Goal: Task Accomplishment & Management: Manage account settings

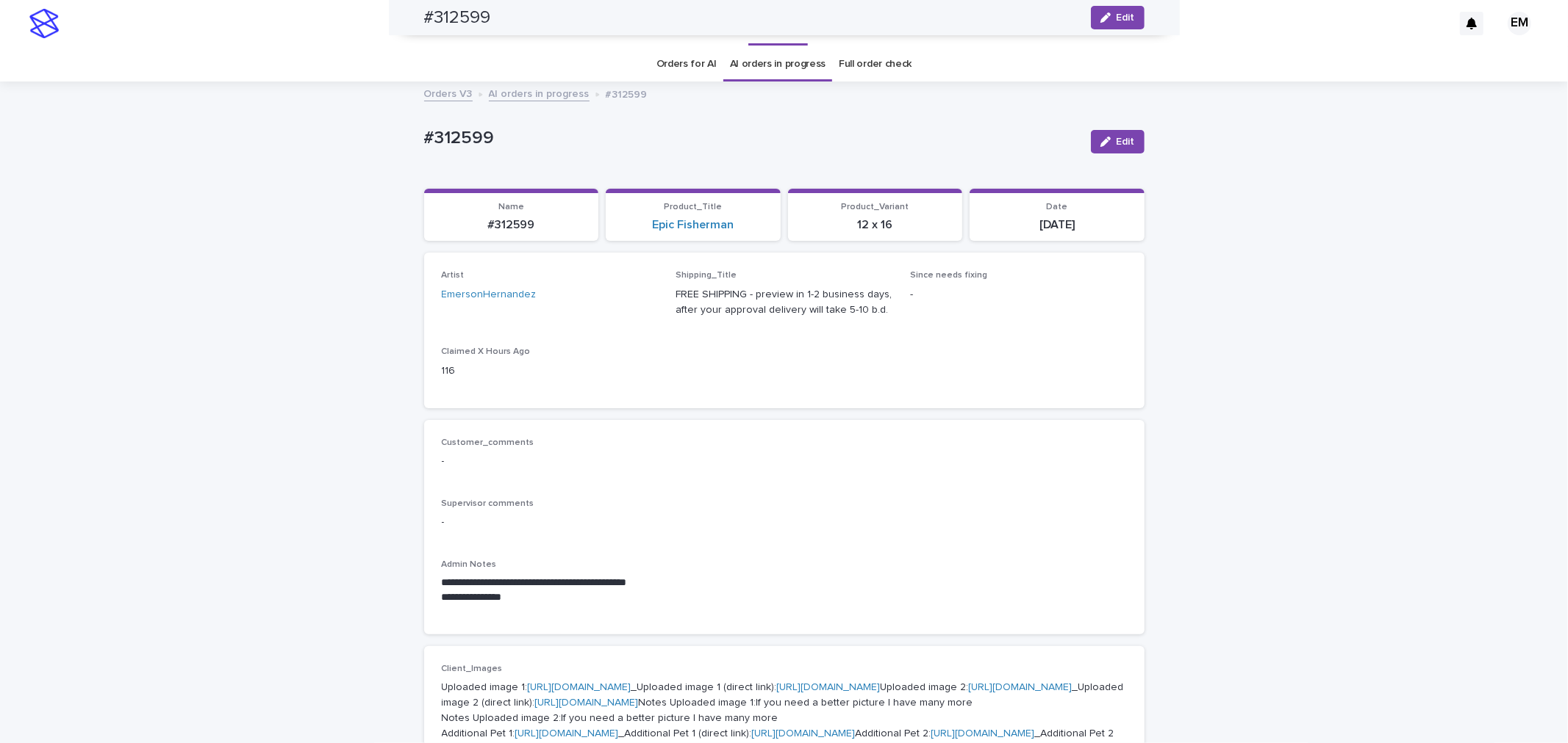
scroll to position [871, 0]
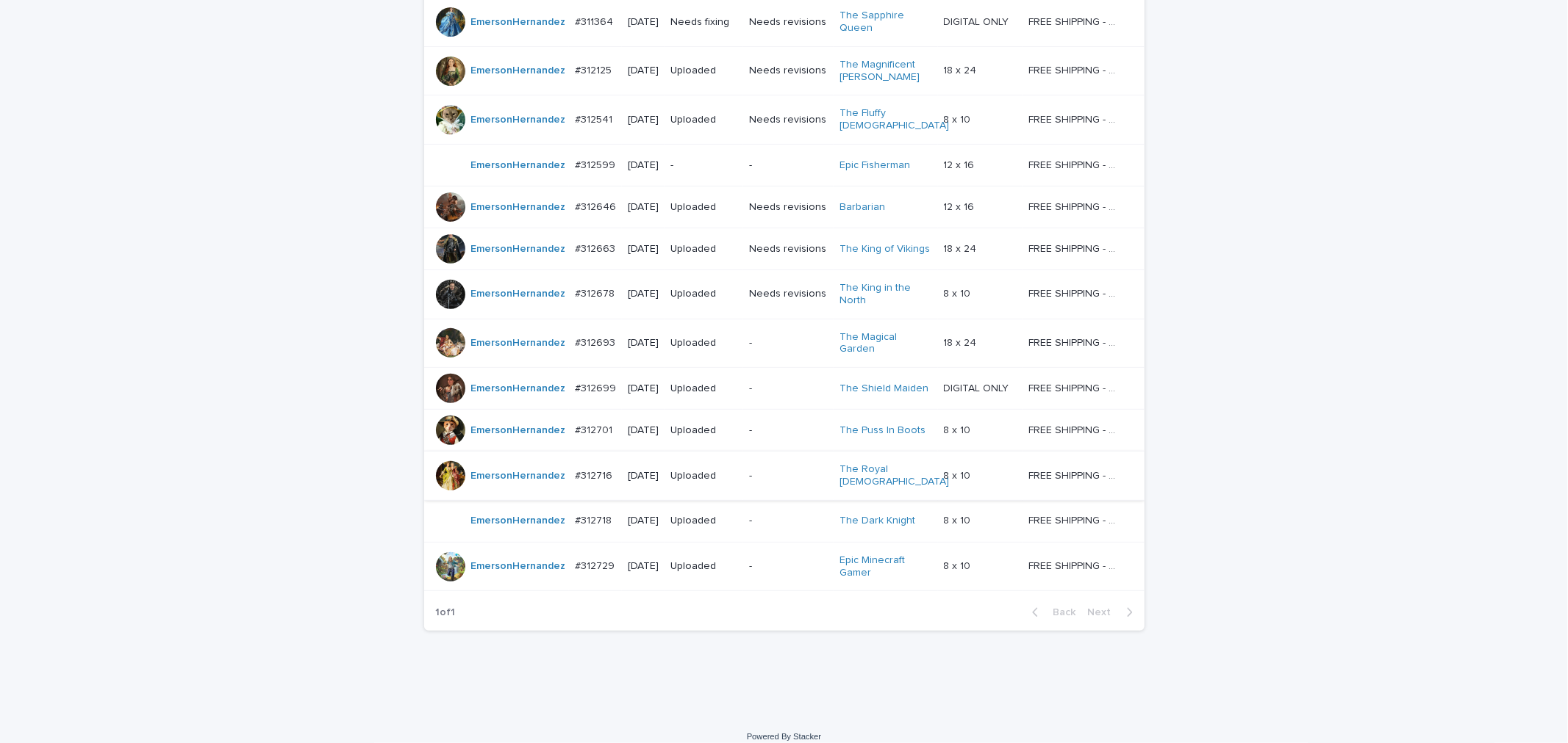
scroll to position [329, 0]
click at [688, 159] on p "-" at bounding box center [703, 165] width 66 height 12
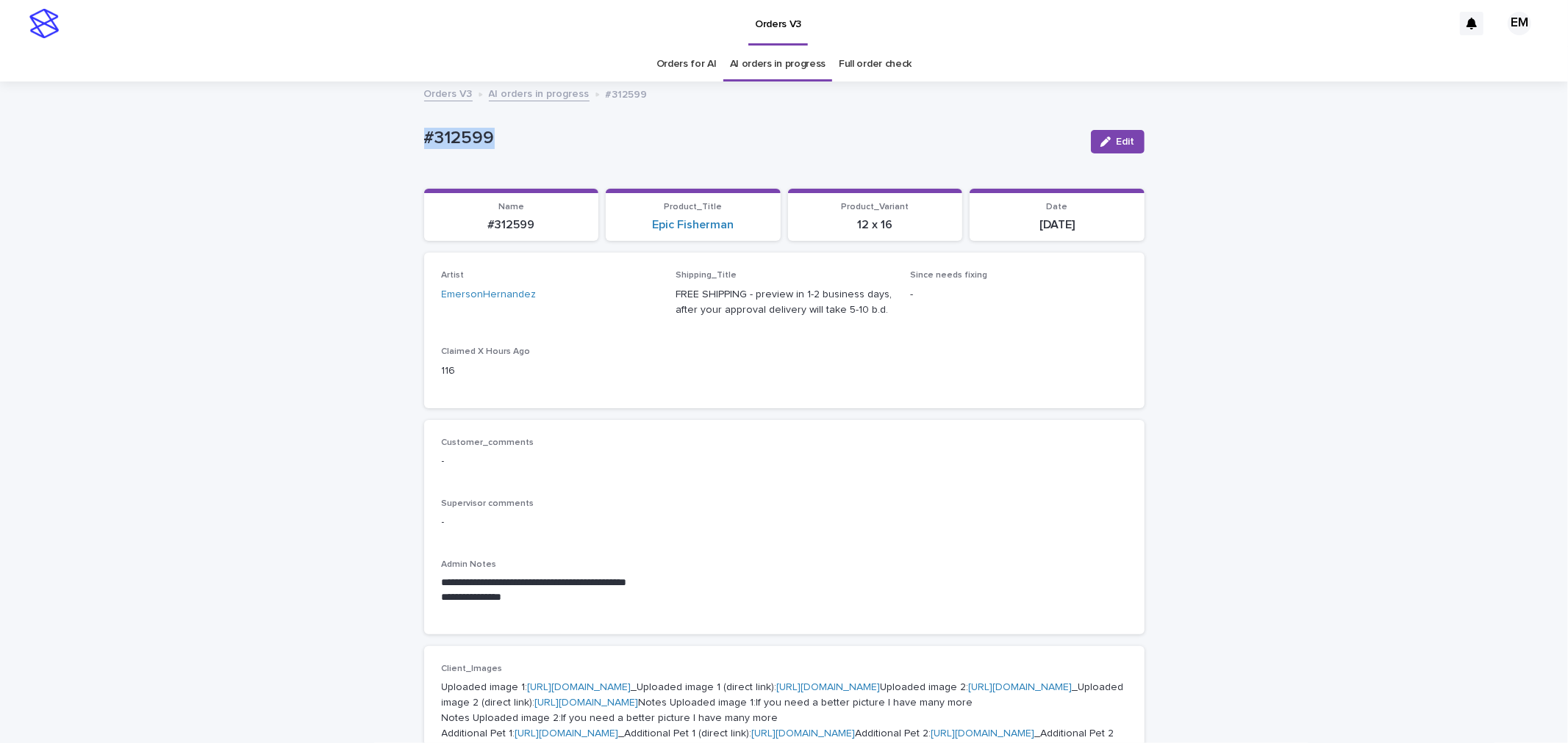
drag, startPoint x: 535, startPoint y: 150, endPoint x: 263, endPoint y: 152, distance: 272.0
copy p "#312599"
click at [1108, 140] on div "button" at bounding box center [1108, 141] width 16 height 10
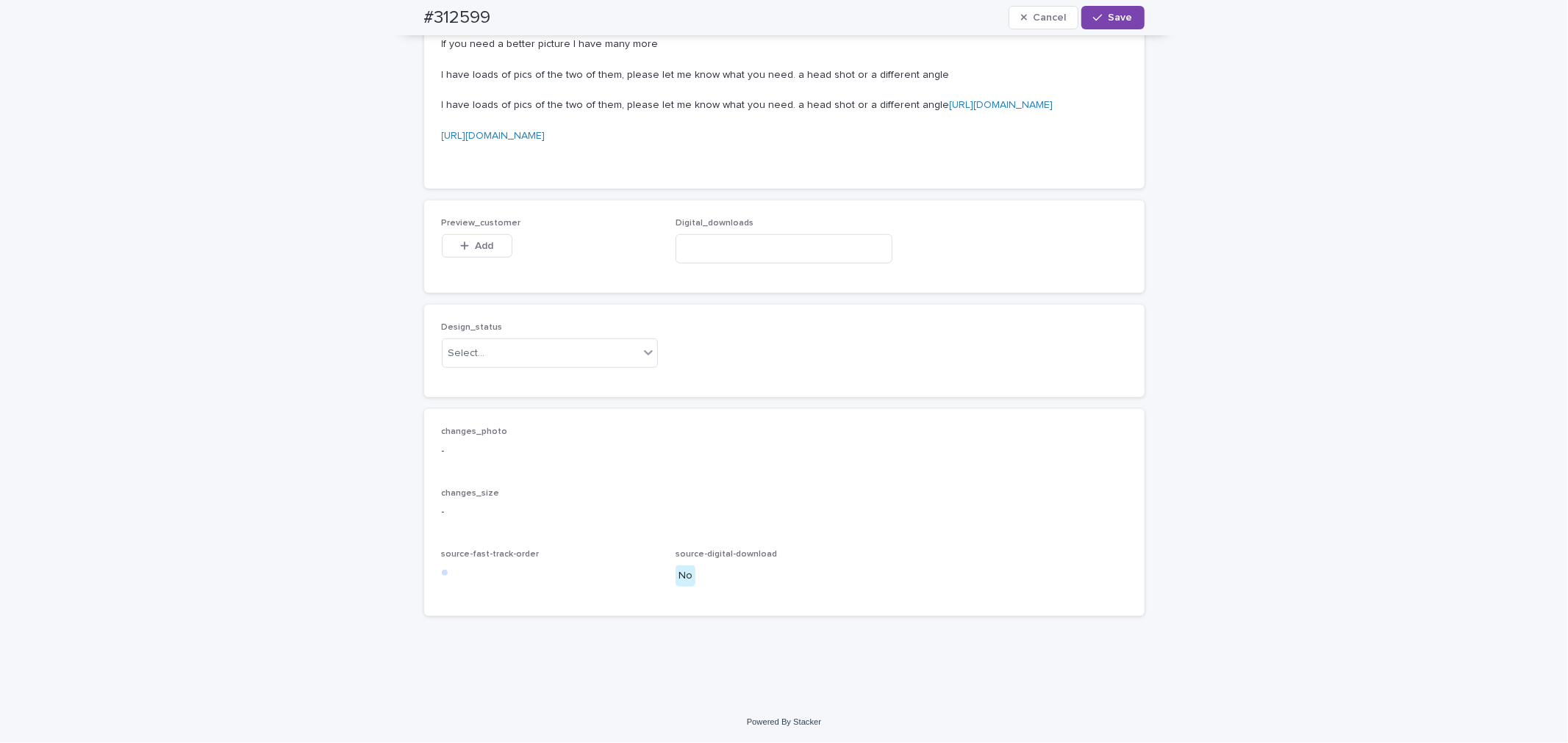
scroll to position [1142, 0]
drag, startPoint x: 479, startPoint y: 414, endPoint x: 527, endPoint y: 407, distance: 48.5
click at [480, 258] on button "Add" at bounding box center [477, 246] width 71 height 23
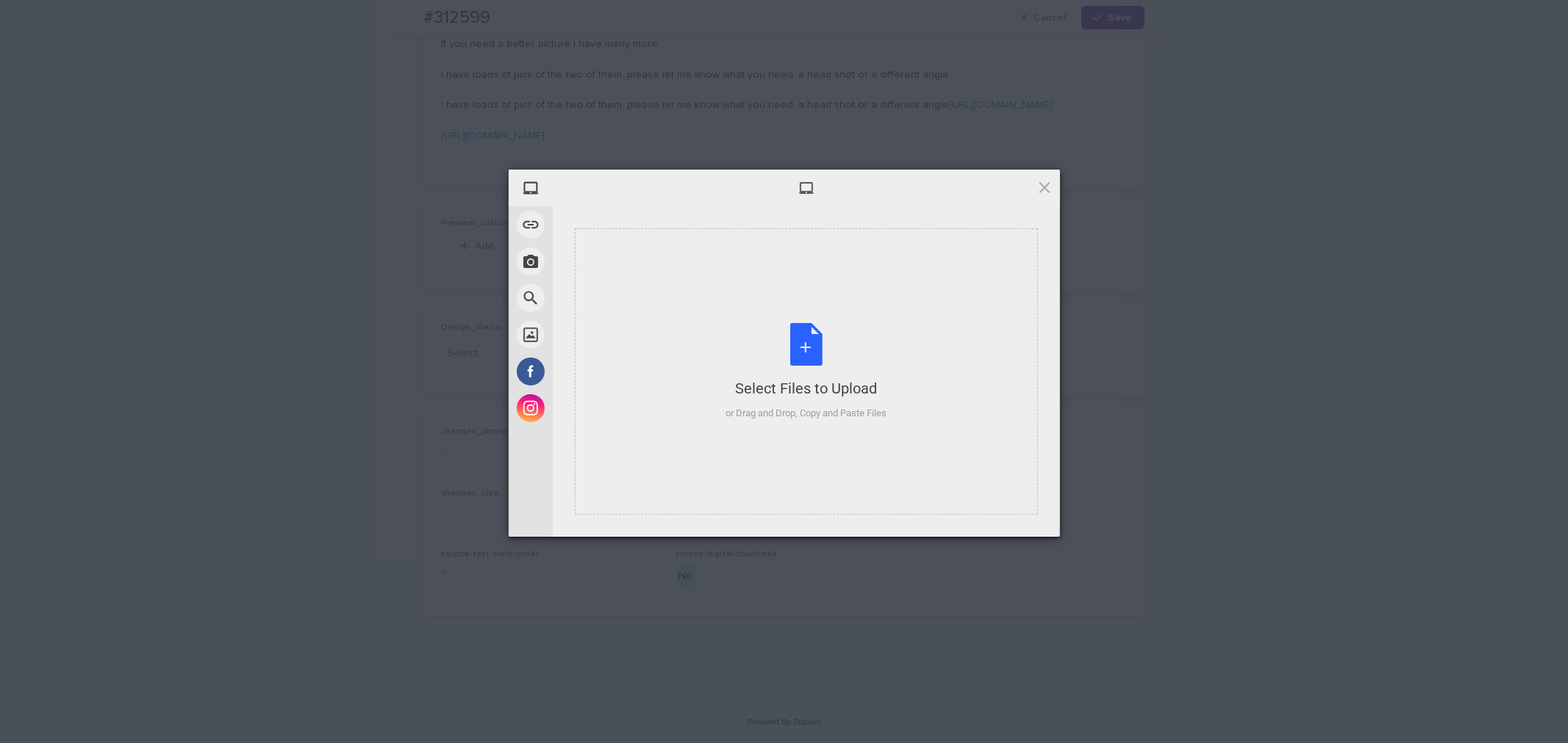
click at [743, 354] on div "Select Files to Upload or Drag and Drop, Copy and Paste Files" at bounding box center [806, 372] width 161 height 97
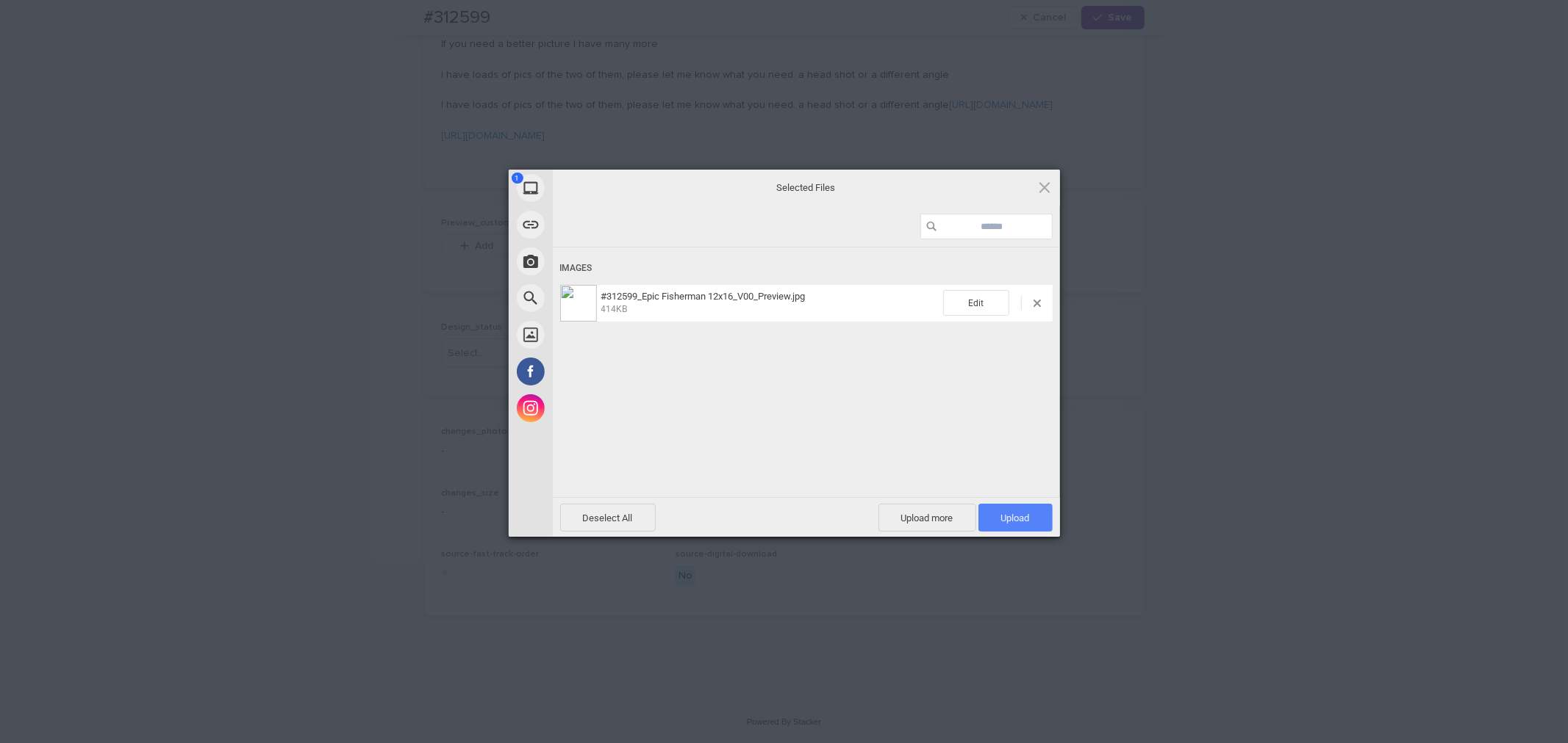
click at [1001, 523] on span "Upload 1" at bounding box center [1015, 518] width 29 height 11
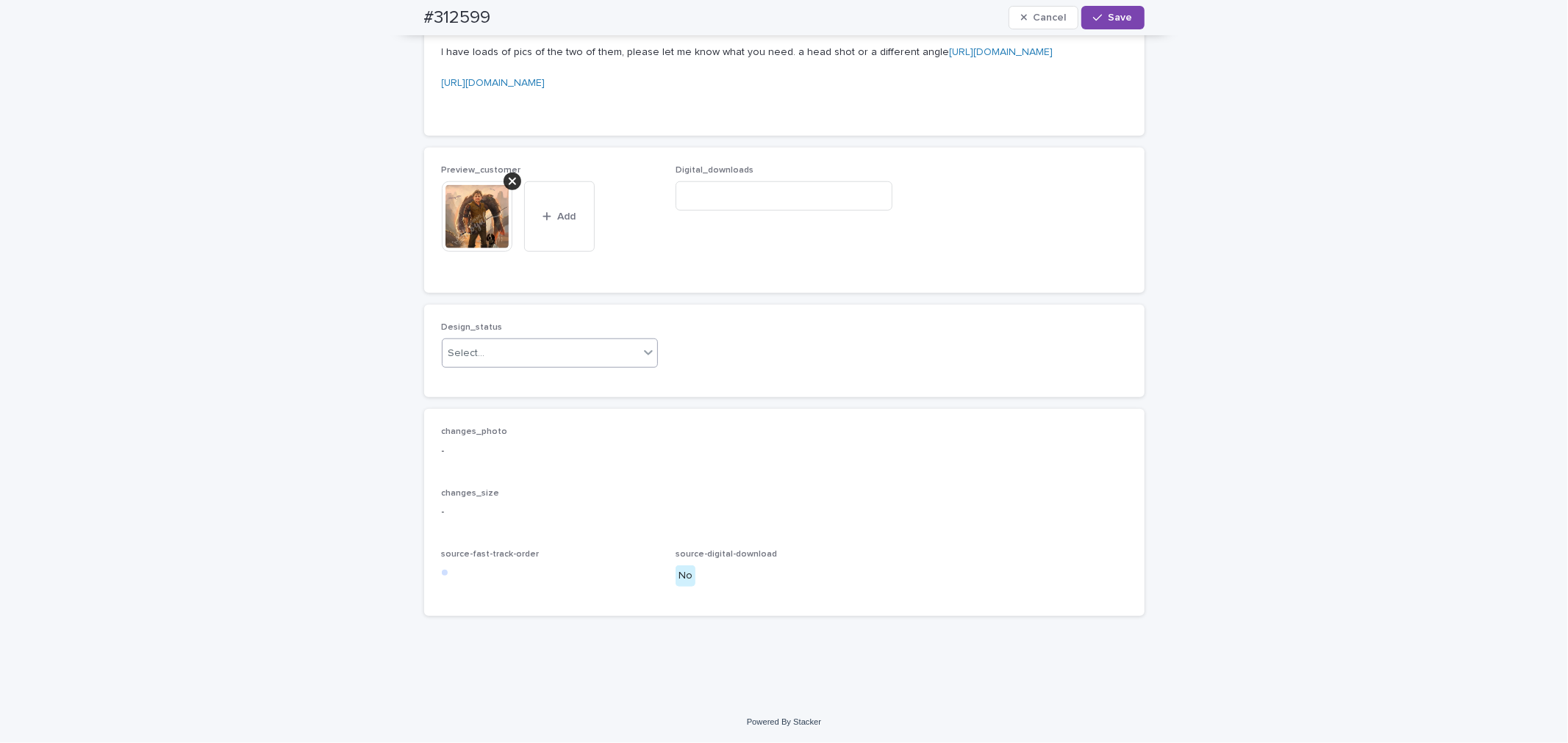
scroll to position [1357, 0]
click at [540, 360] on div "Select..." at bounding box center [541, 354] width 197 height 24
drag, startPoint x: 542, startPoint y: 375, endPoint x: 761, endPoint y: 351, distance: 220.3
click at [545, 375] on div "Uploaded" at bounding box center [543, 382] width 215 height 26
click at [1115, 23] on button "Save" at bounding box center [1112, 18] width 62 height 23
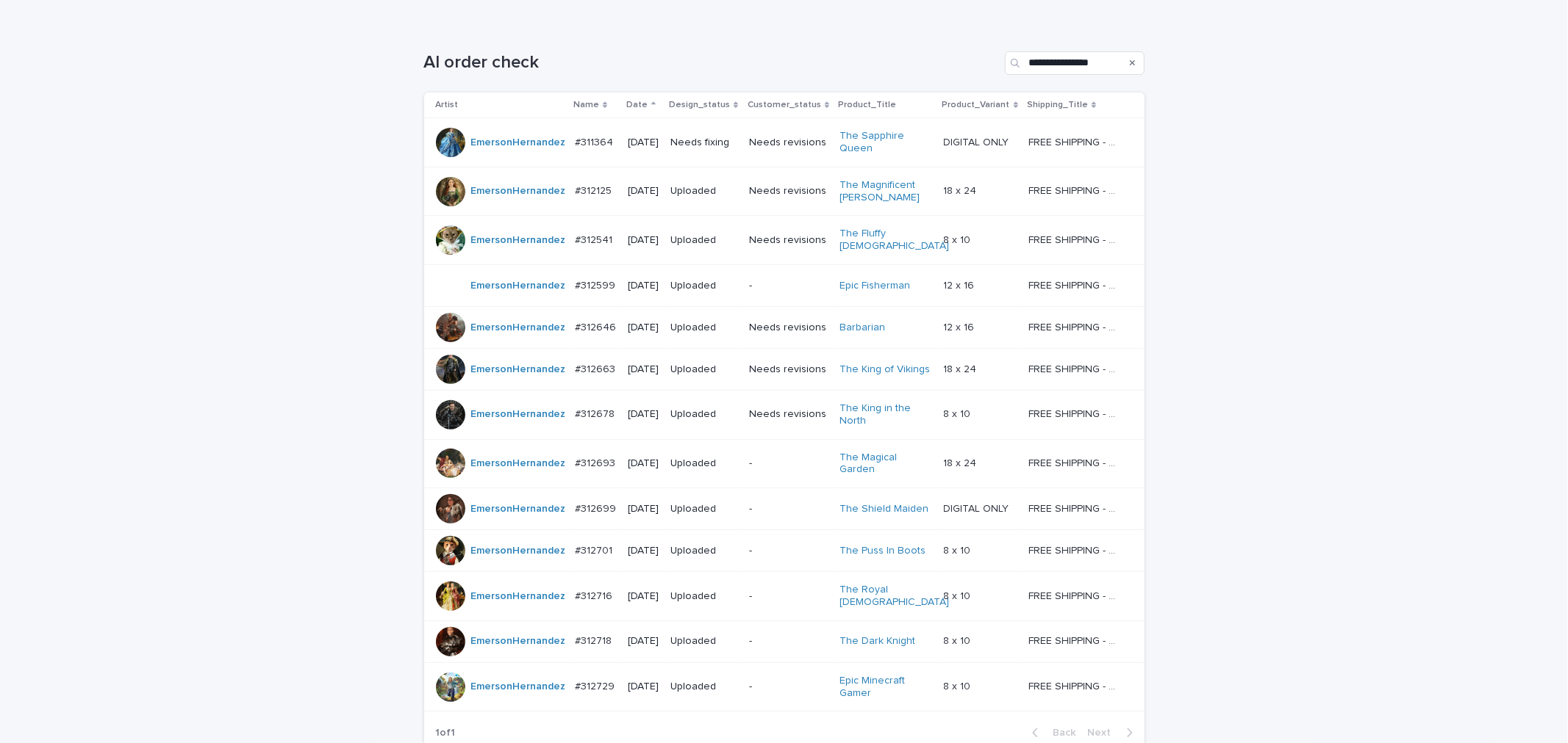
scroll to position [210, 0]
click at [723, 147] on div "Needs fixing" at bounding box center [703, 140] width 66 height 24
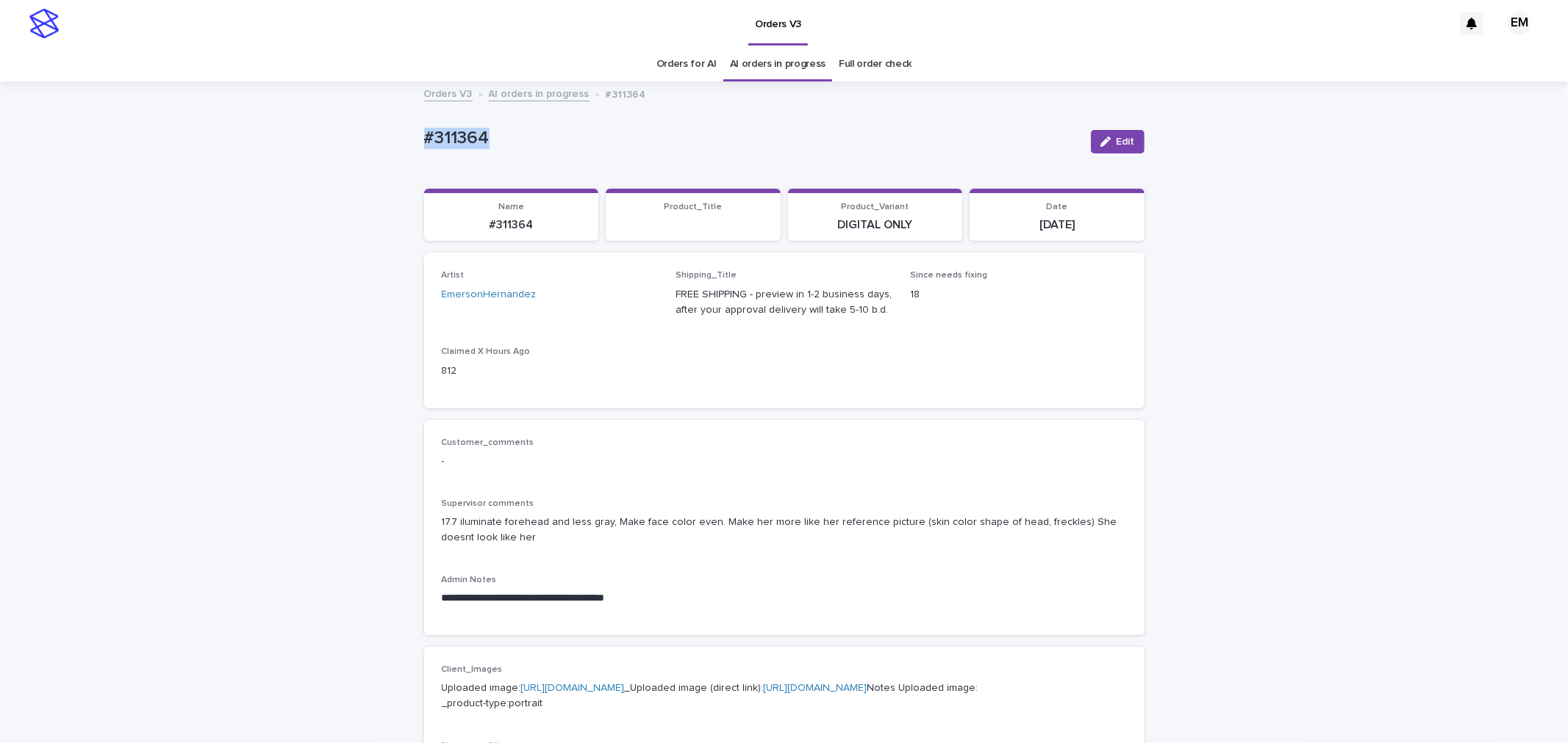
drag, startPoint x: 576, startPoint y: 130, endPoint x: 303, endPoint y: 171, distance: 276.1
copy p "#311364"
click at [607, 684] on link "[URL][DOMAIN_NAME]" at bounding box center [573, 688] width 104 height 10
copy p "#311364"
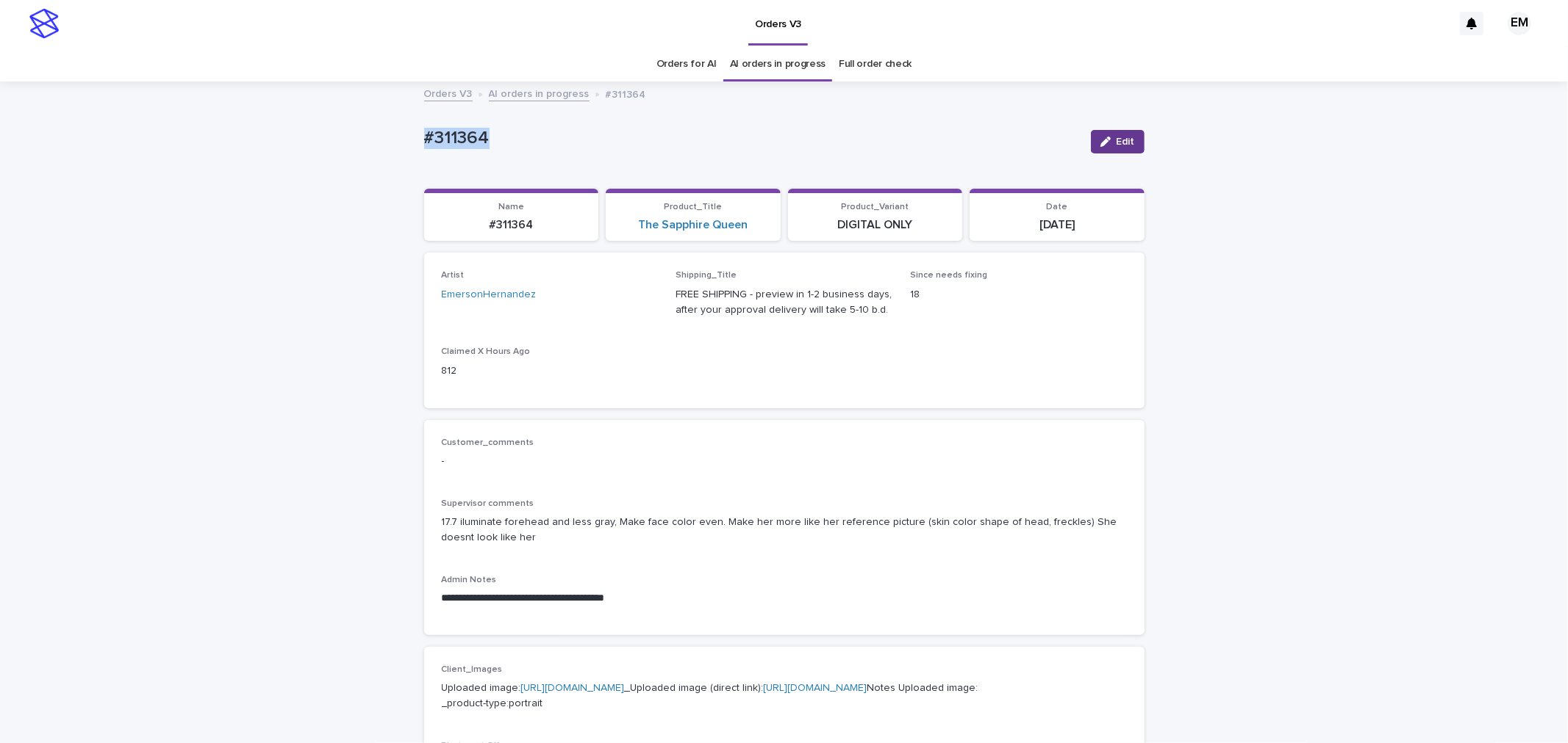
click at [1117, 144] on span "Edit" at bounding box center [1126, 141] width 19 height 10
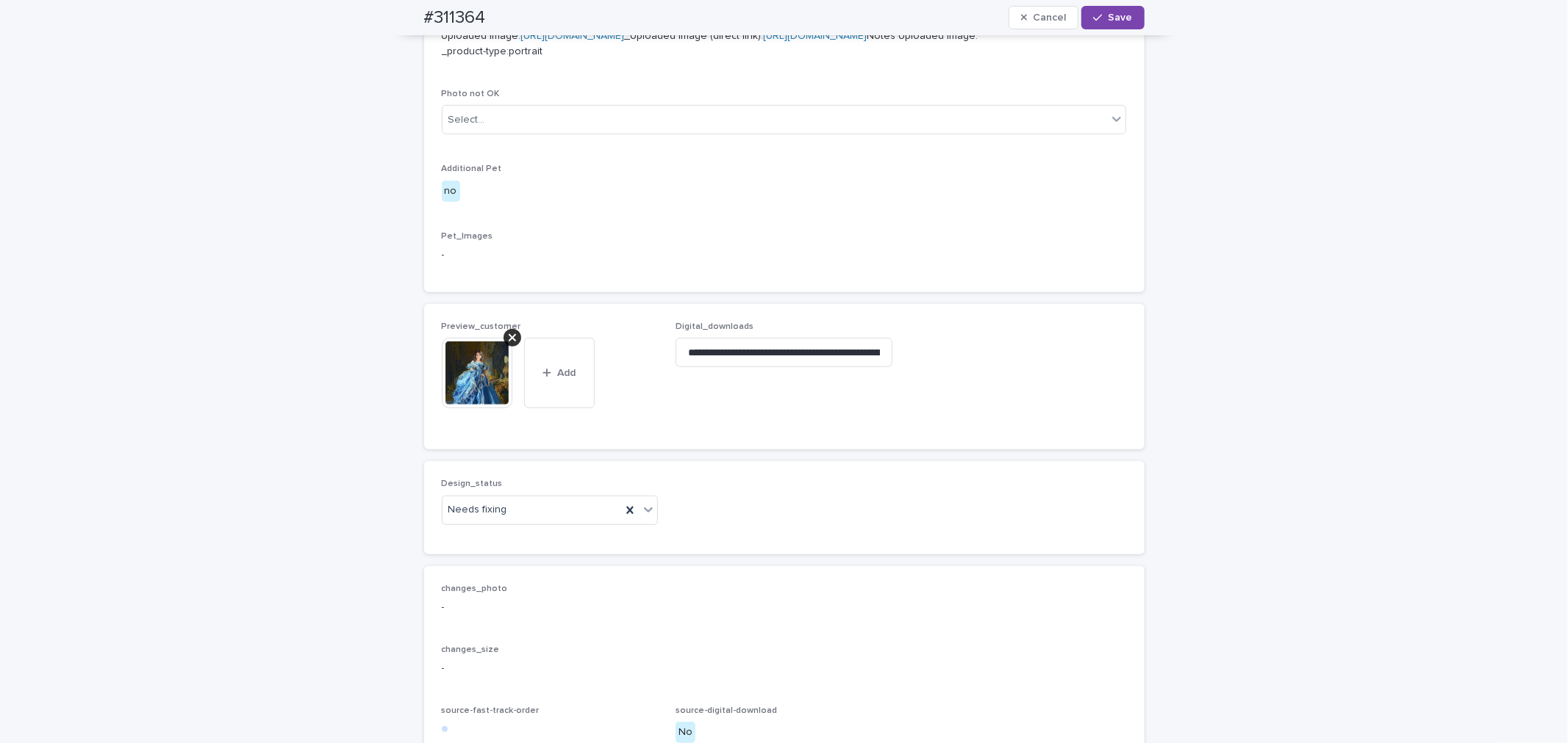
click at [503, 347] on div at bounding box center [512, 338] width 18 height 18
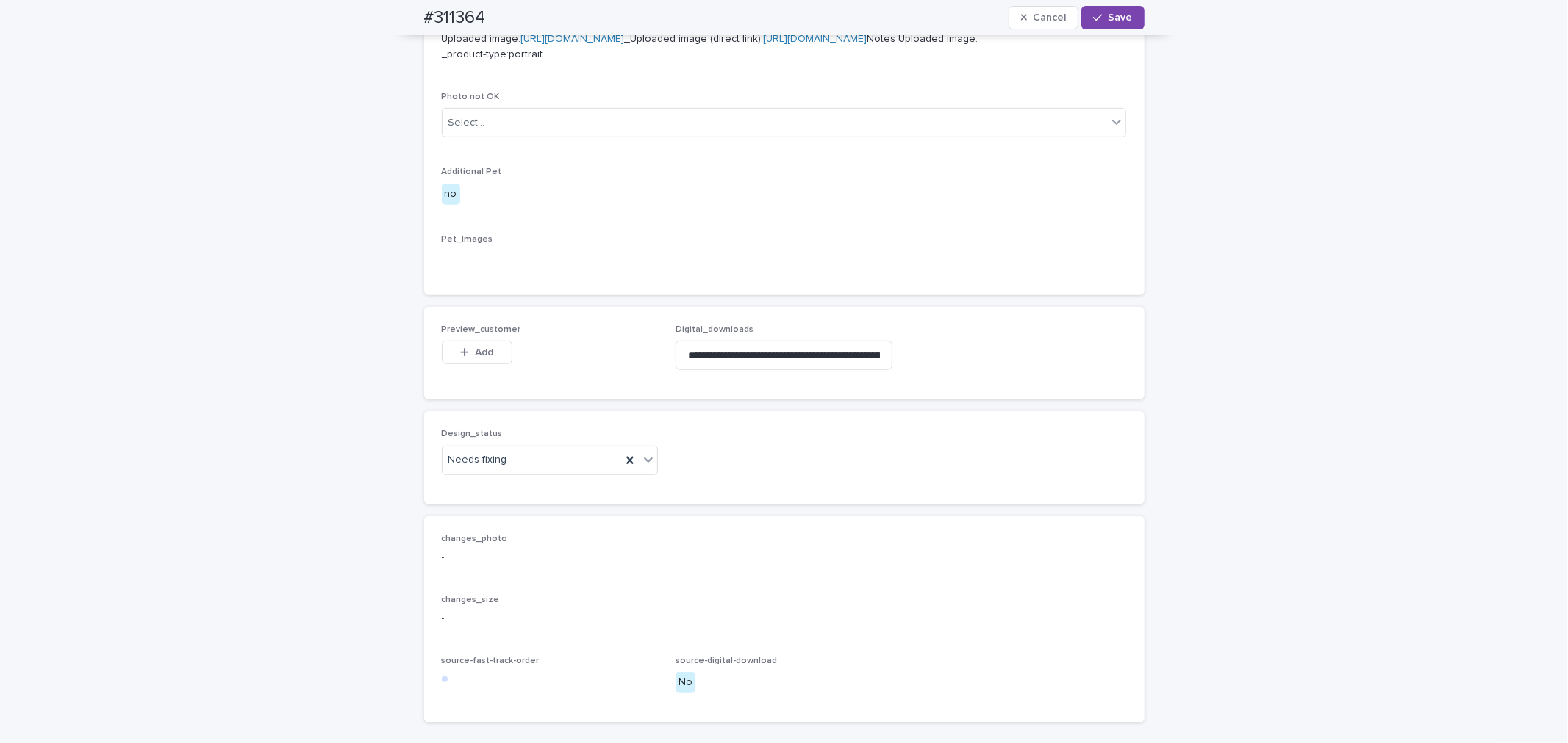
scroll to position [626, 0]
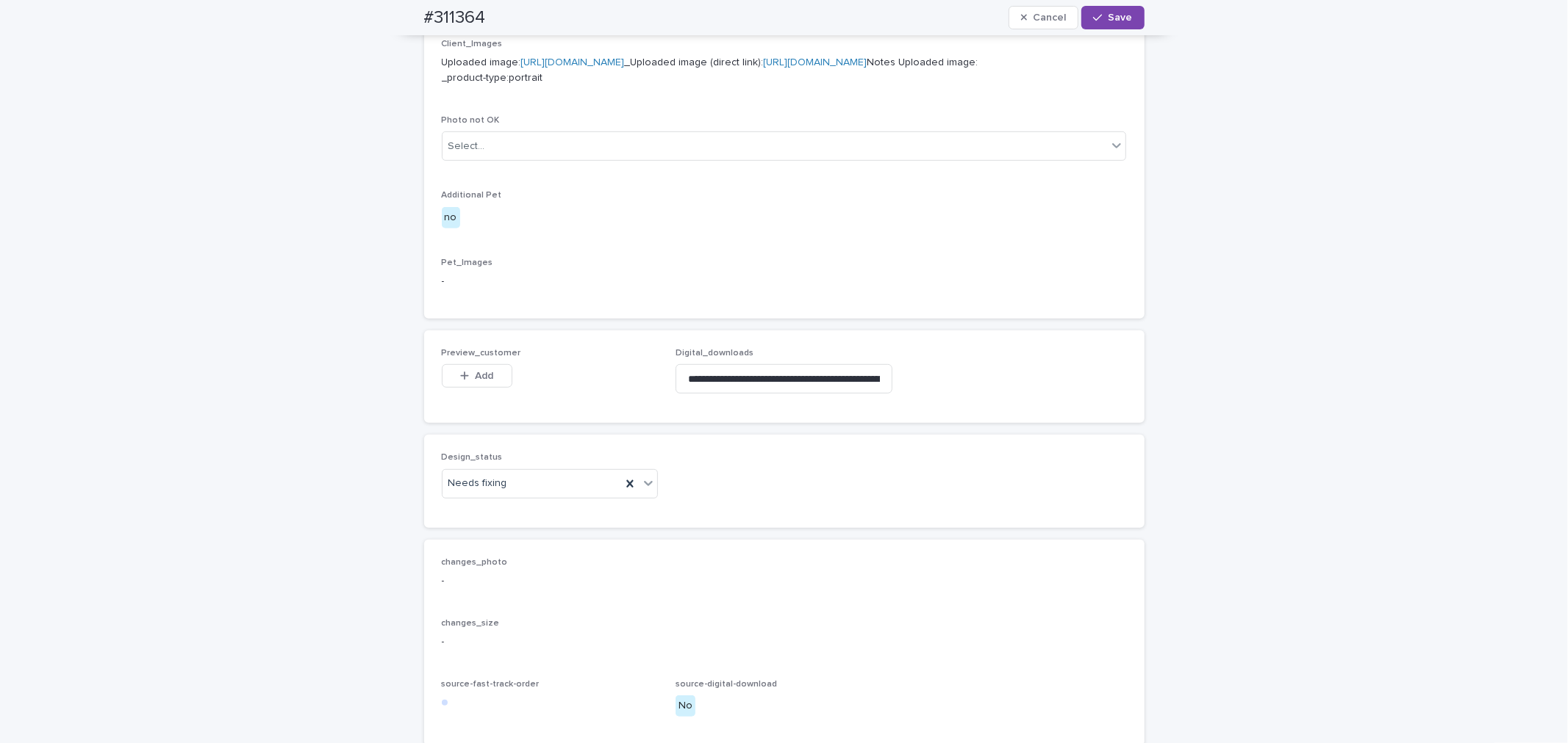
click at [464, 381] on div "button" at bounding box center [467, 375] width 15 height 10
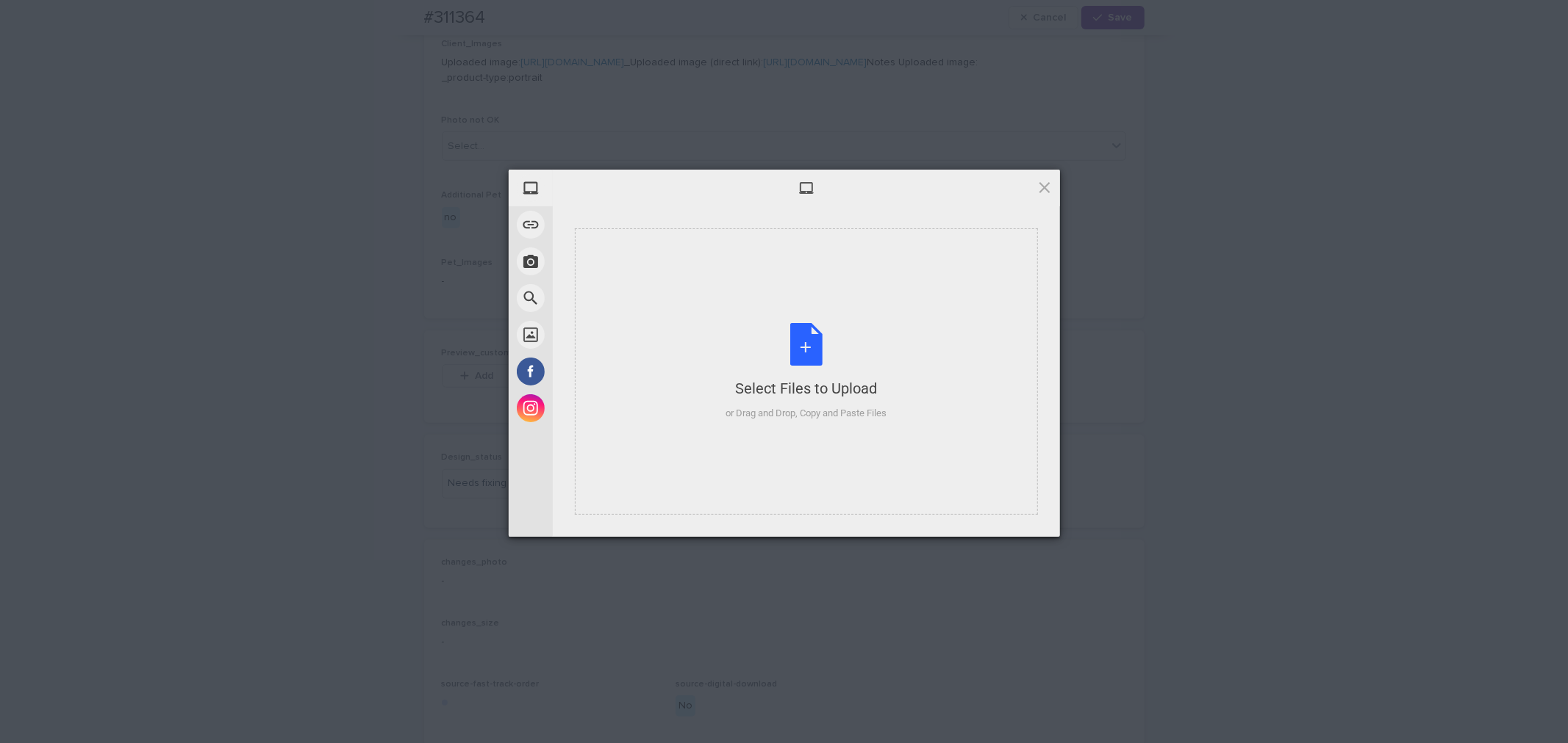
click at [722, 333] on div "Select Files to Upload or Drag and Drop, Copy and Paste Files" at bounding box center [806, 372] width 463 height 287
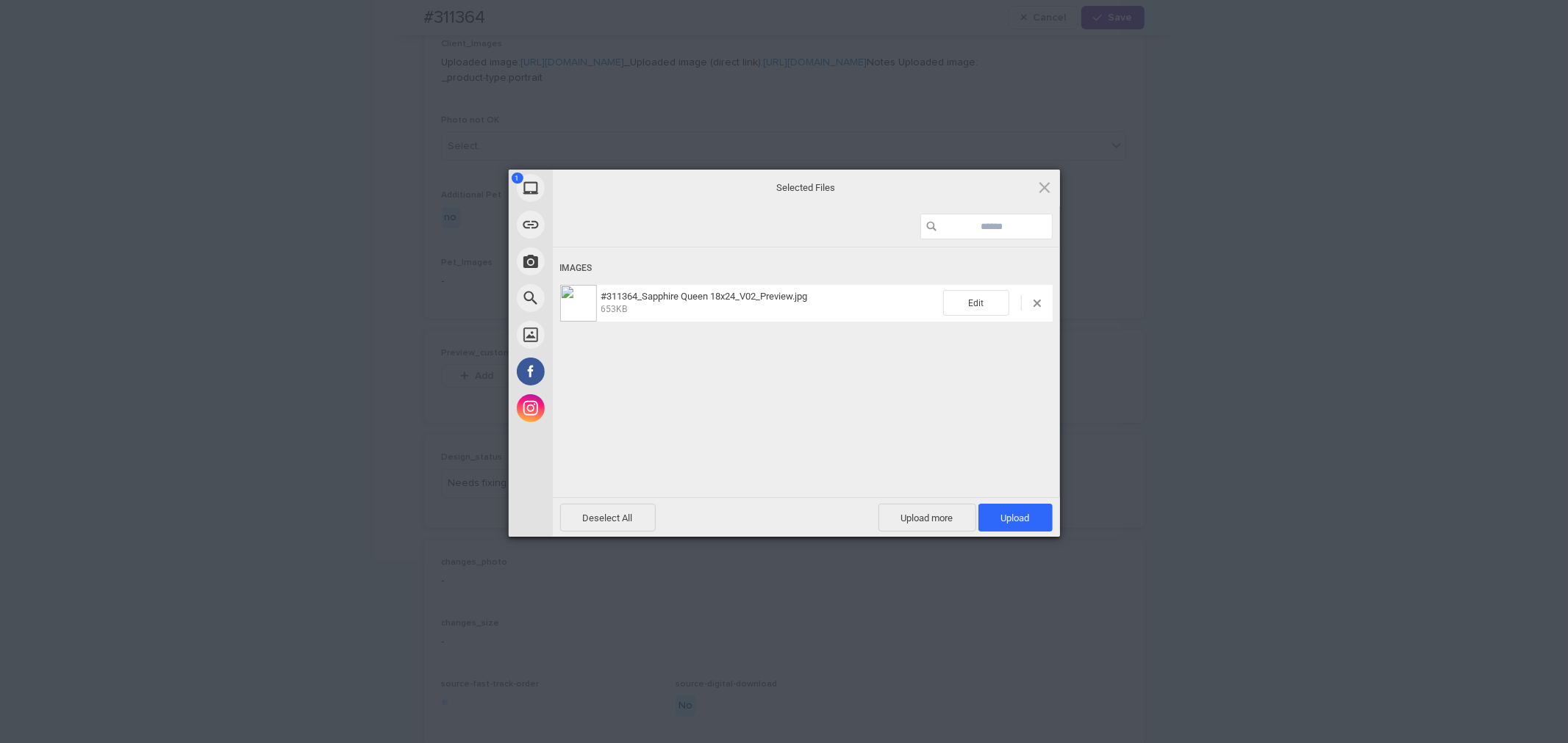
drag, startPoint x: 1025, startPoint y: 519, endPoint x: 949, endPoint y: 379, distance: 159.3
click at [1026, 519] on span "Upload 1" at bounding box center [1015, 518] width 29 height 11
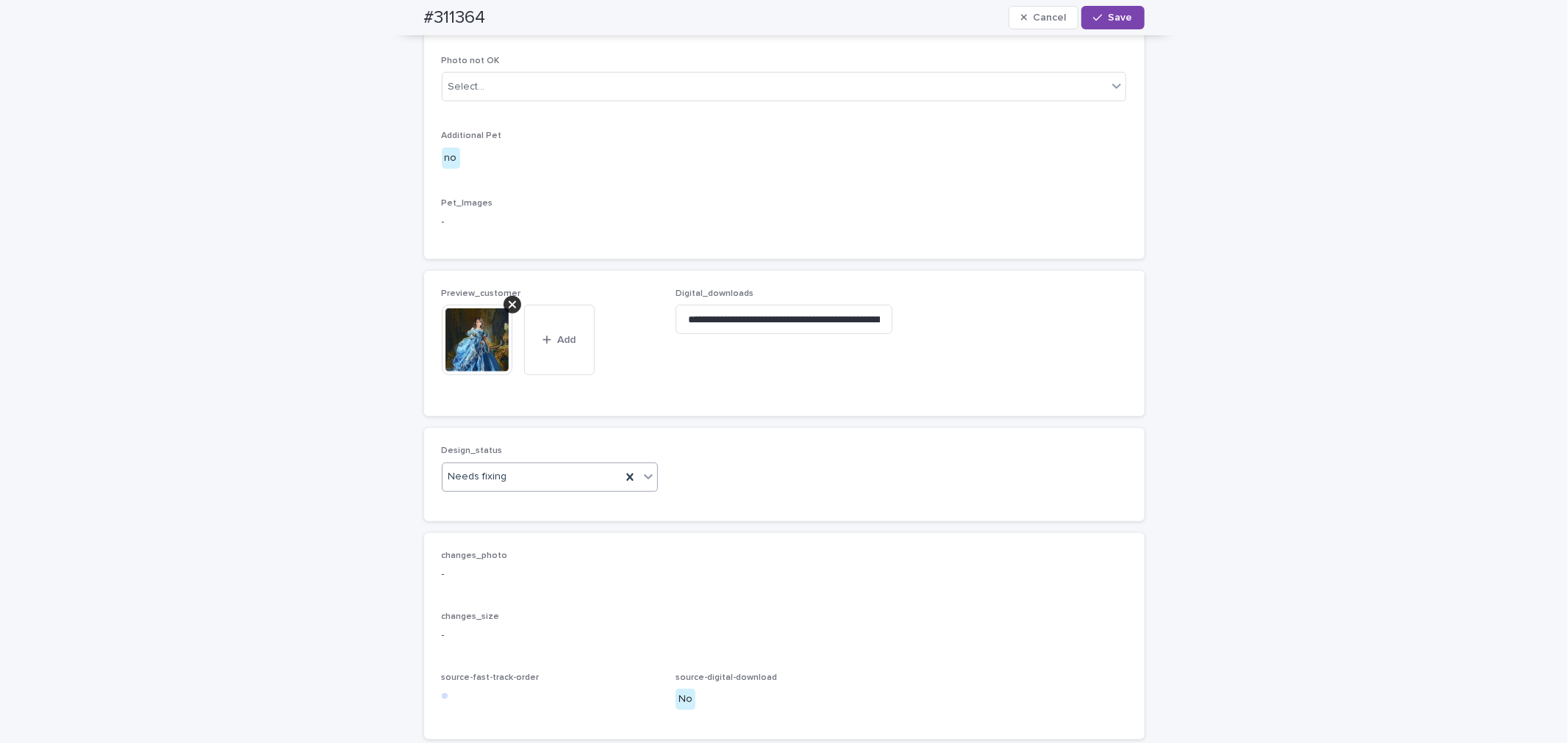
scroll to position [707, 0]
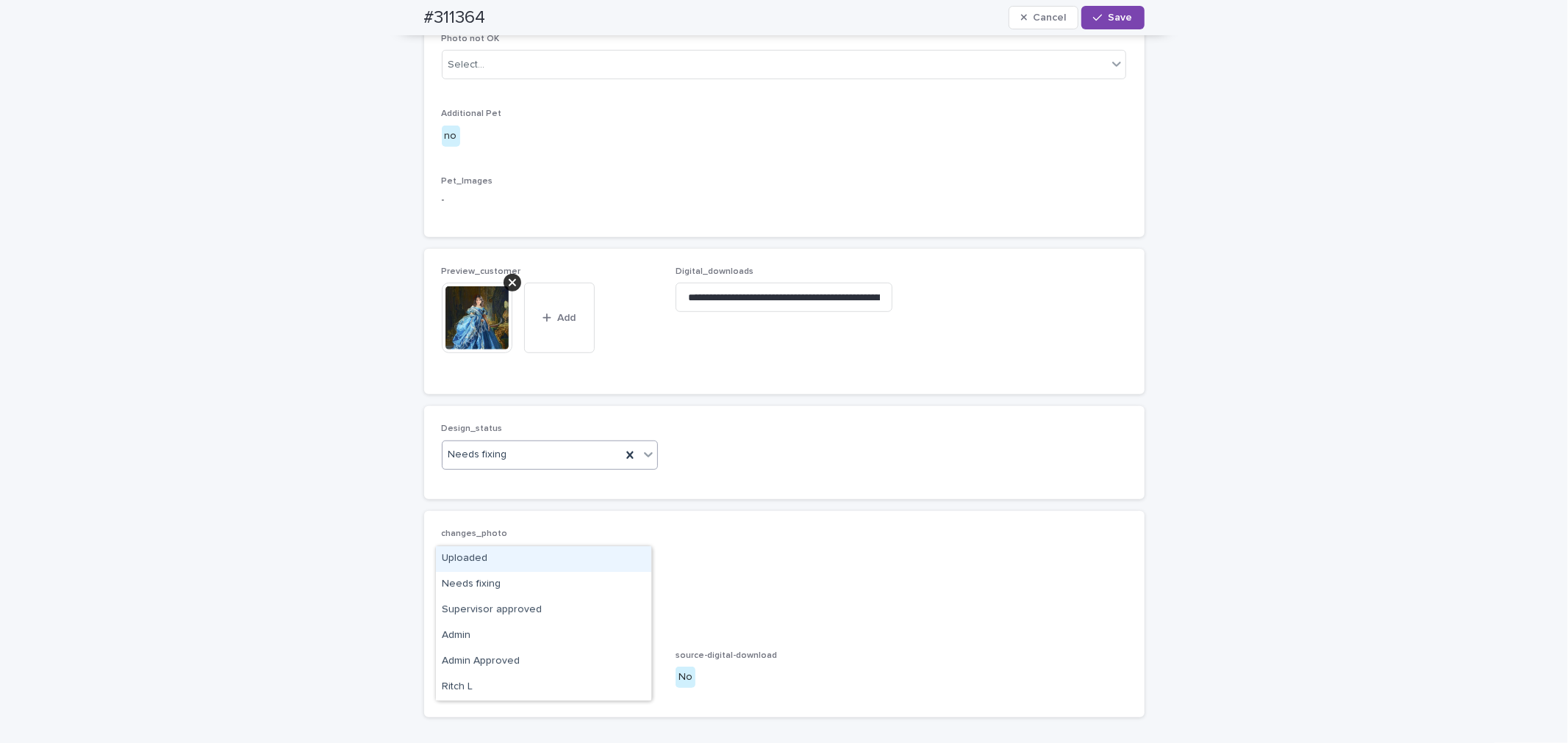
click at [531, 467] on div "Needs fixing" at bounding box center [532, 455] width 179 height 24
click at [524, 555] on div "Uploaded" at bounding box center [543, 559] width 215 height 26
click at [1116, 26] on button "Save" at bounding box center [1112, 18] width 62 height 23
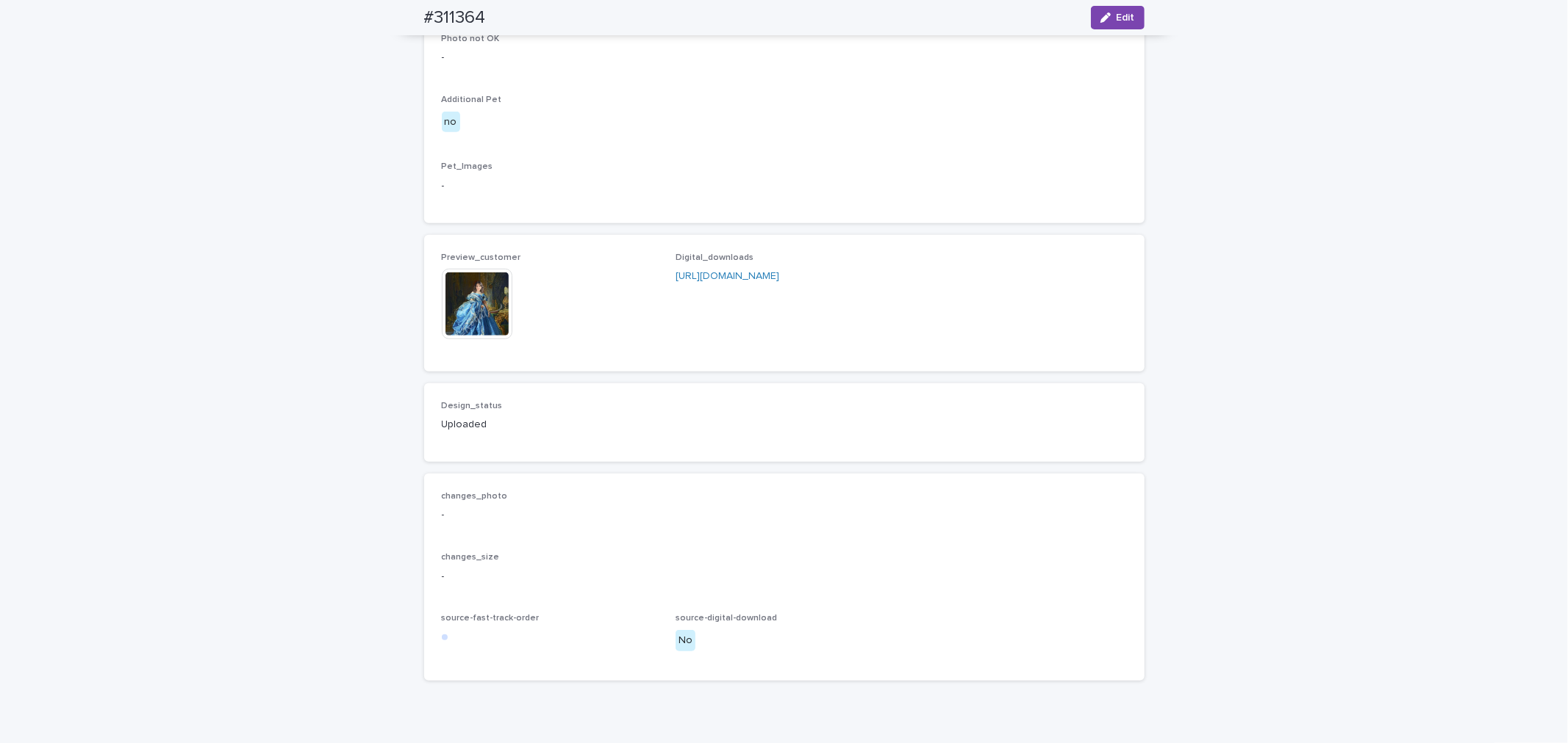
scroll to position [688, 0]
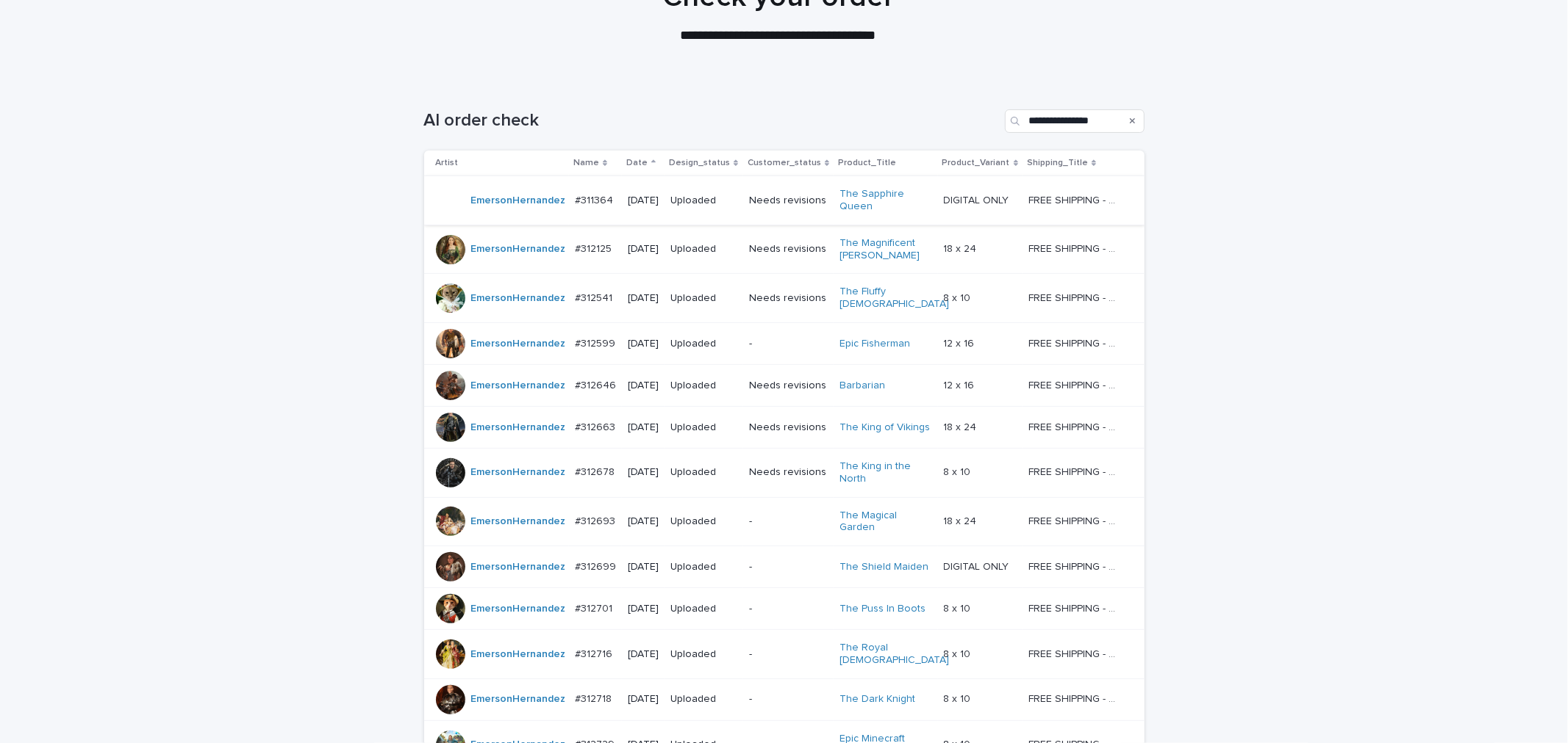
scroll to position [156, 0]
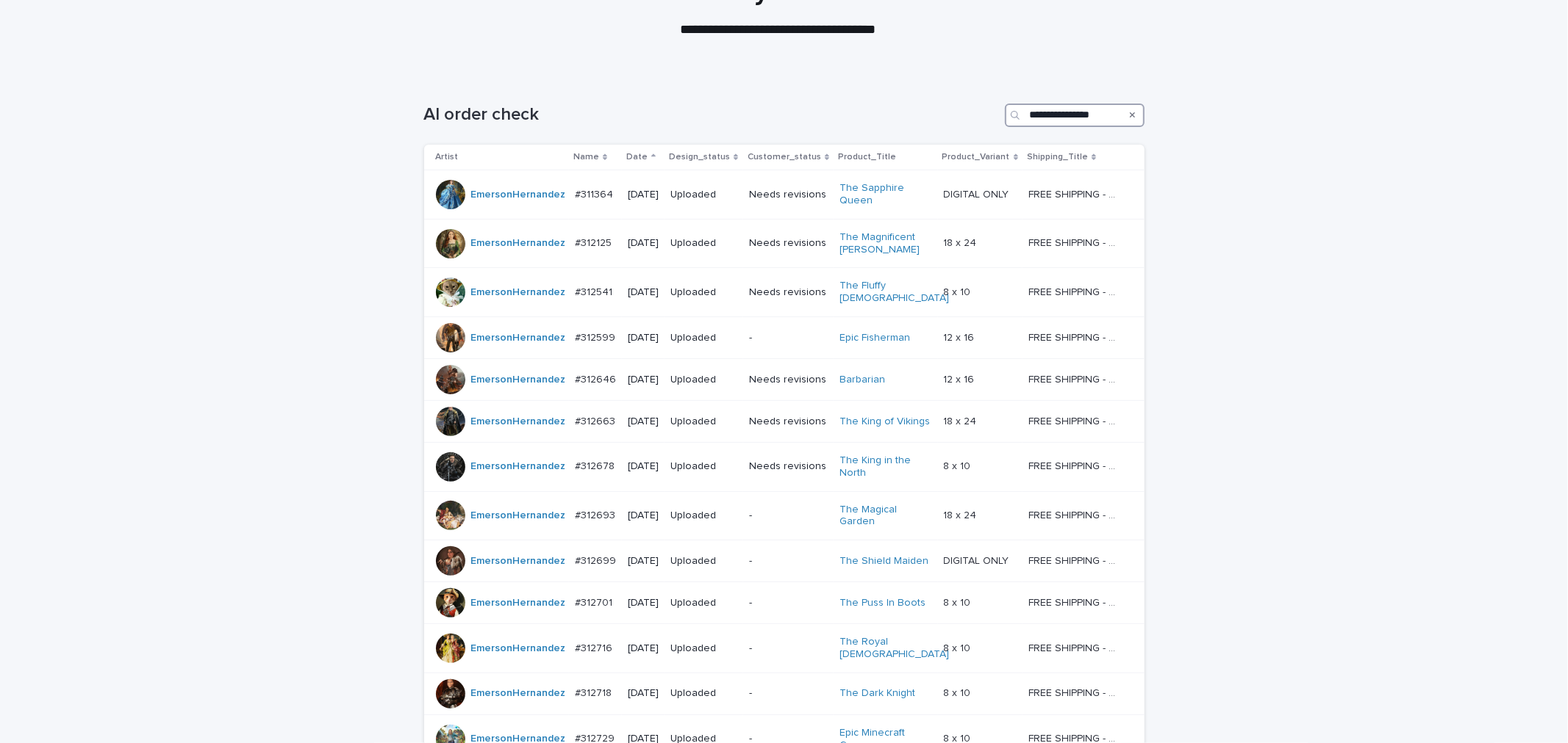
click at [1079, 116] on input "**********" at bounding box center [1074, 115] width 139 height 23
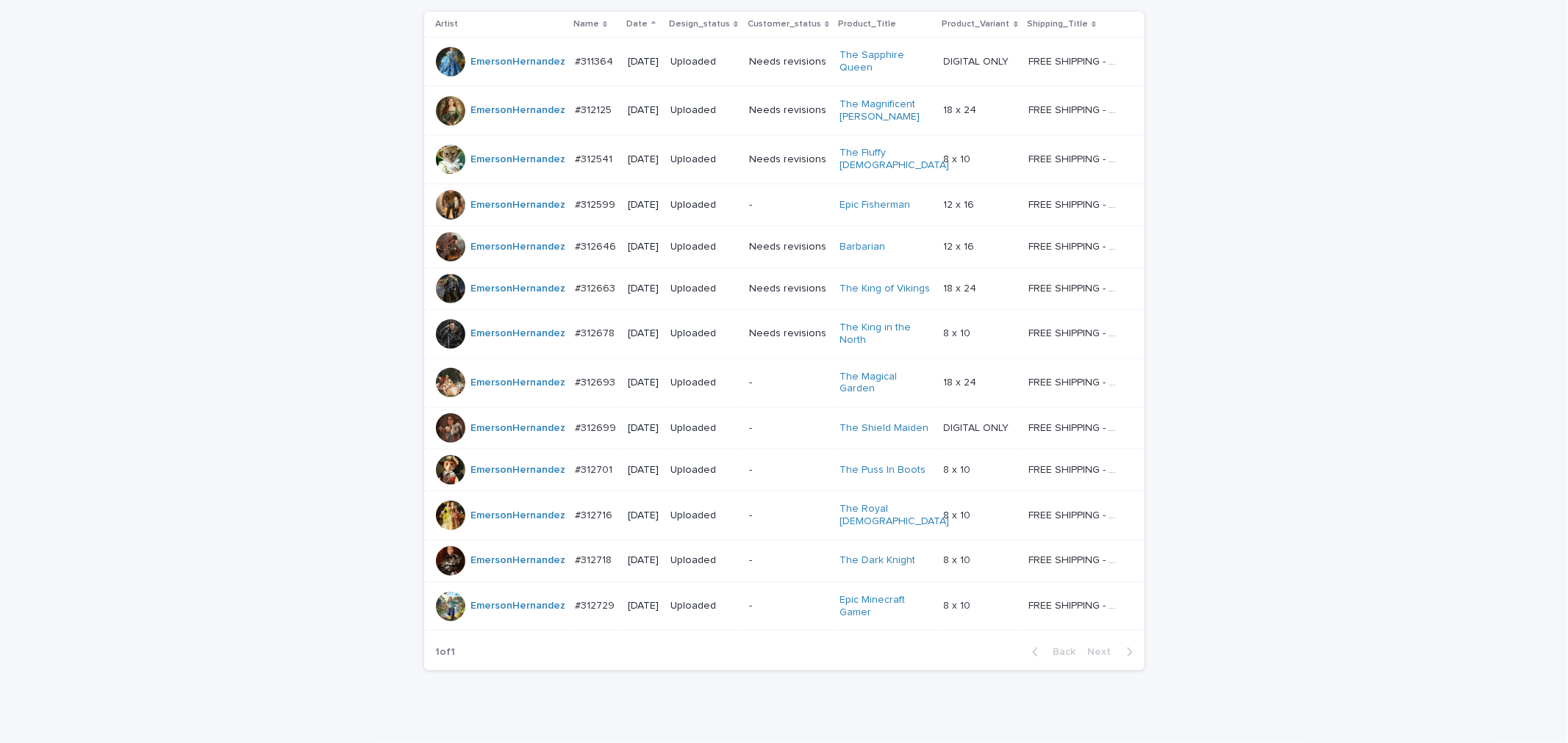
scroll to position [265, 0]
